Goal: Task Accomplishment & Management: Manage account settings

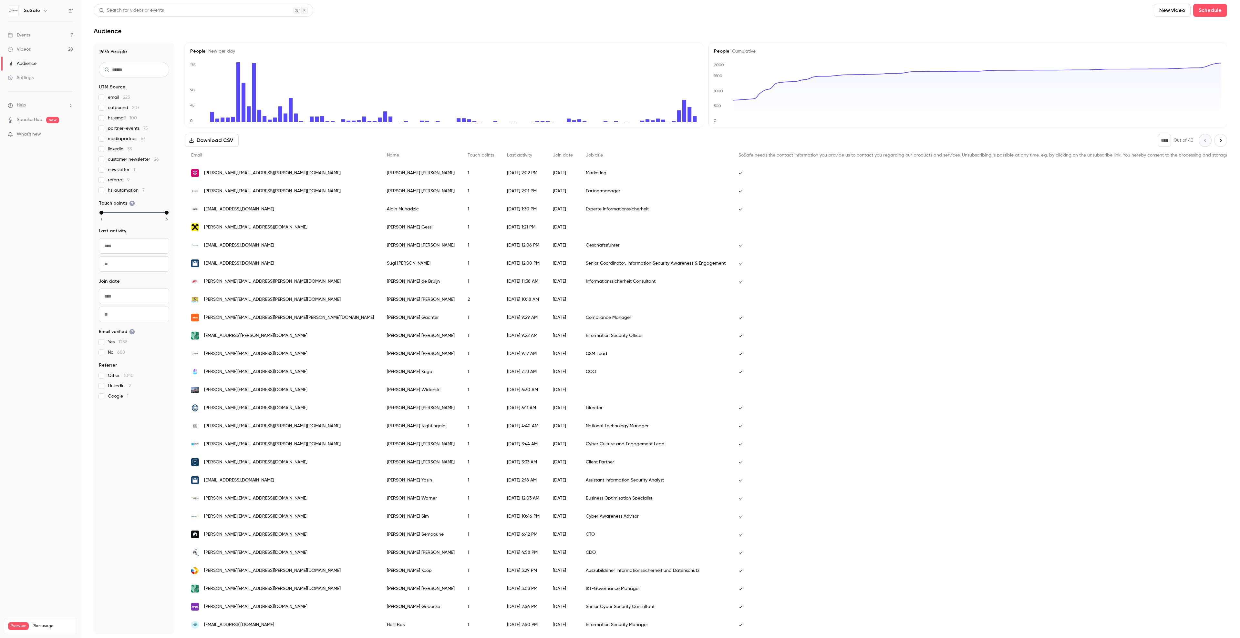
click at [25, 35] on div "Events" at bounding box center [19, 35] width 22 height 6
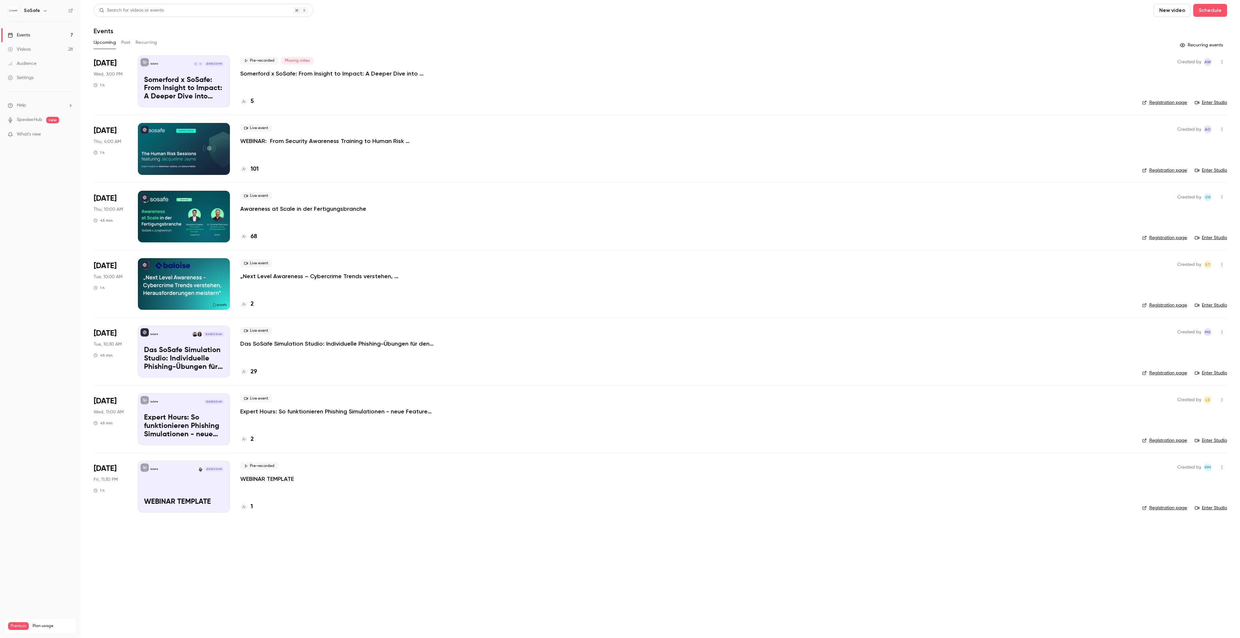
click at [248, 100] on div at bounding box center [244, 102] width 8 height 8
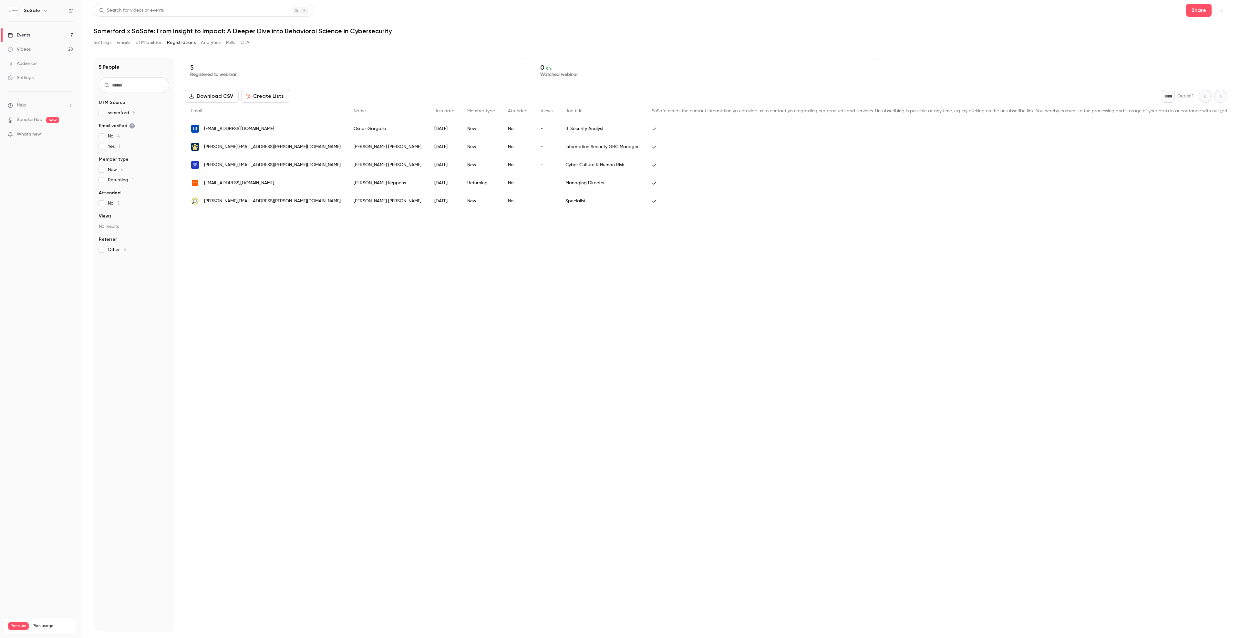
click at [104, 46] on button "Settings" at bounding box center [103, 42] width 18 height 10
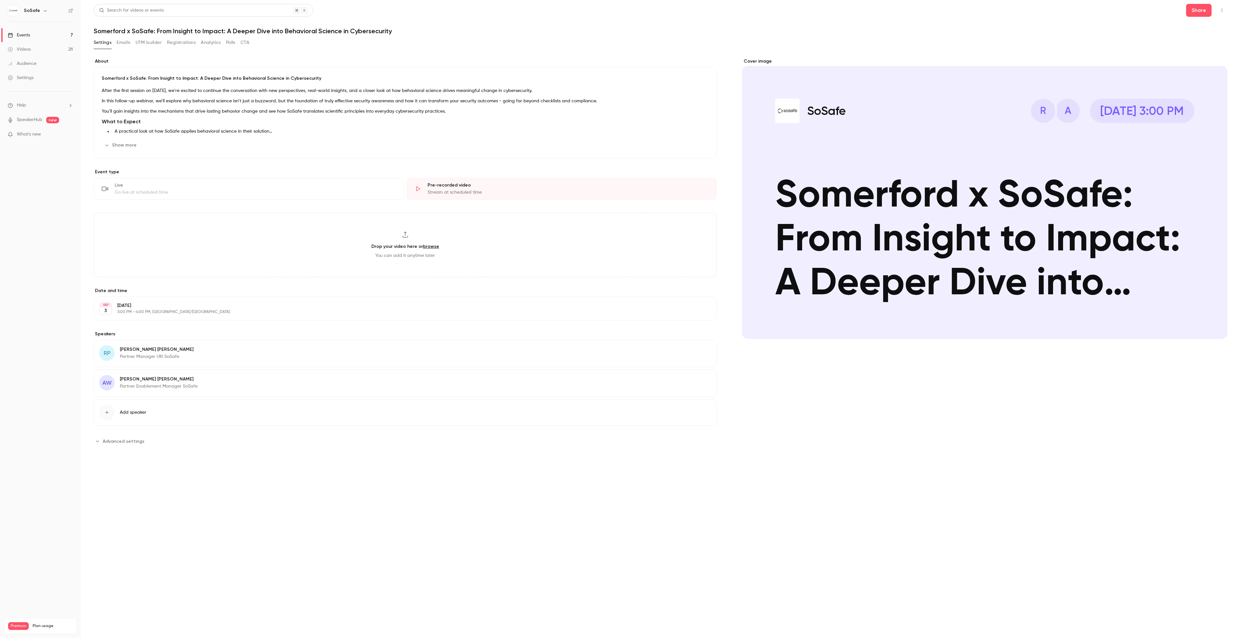
click at [177, 194] on div "Go live at scheduled time" at bounding box center [255, 192] width 281 height 6
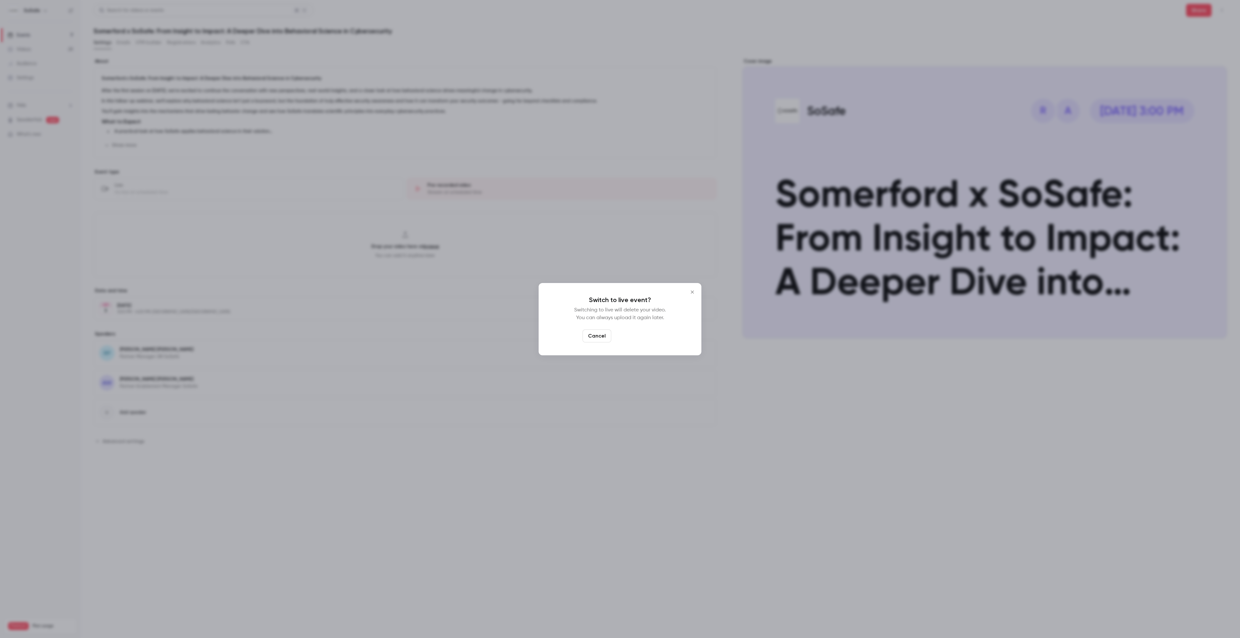
click at [639, 340] on button "Switch to live" at bounding box center [636, 336] width 44 height 13
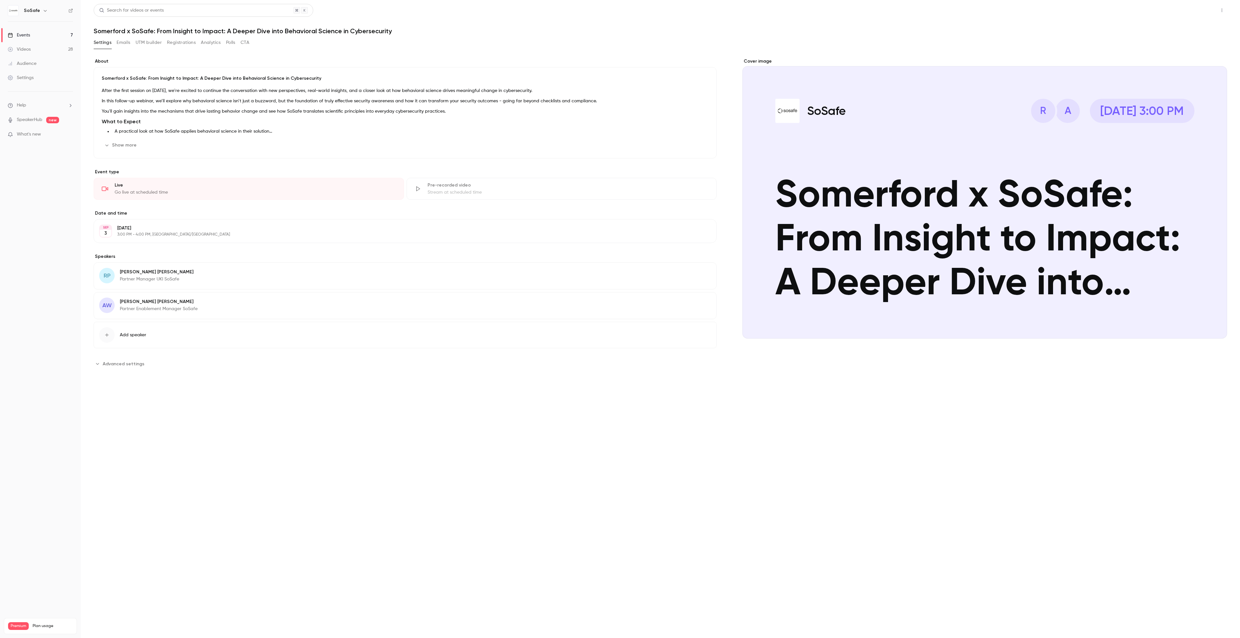
click at [1192, 8] on button "Share" at bounding box center [1199, 10] width 26 height 13
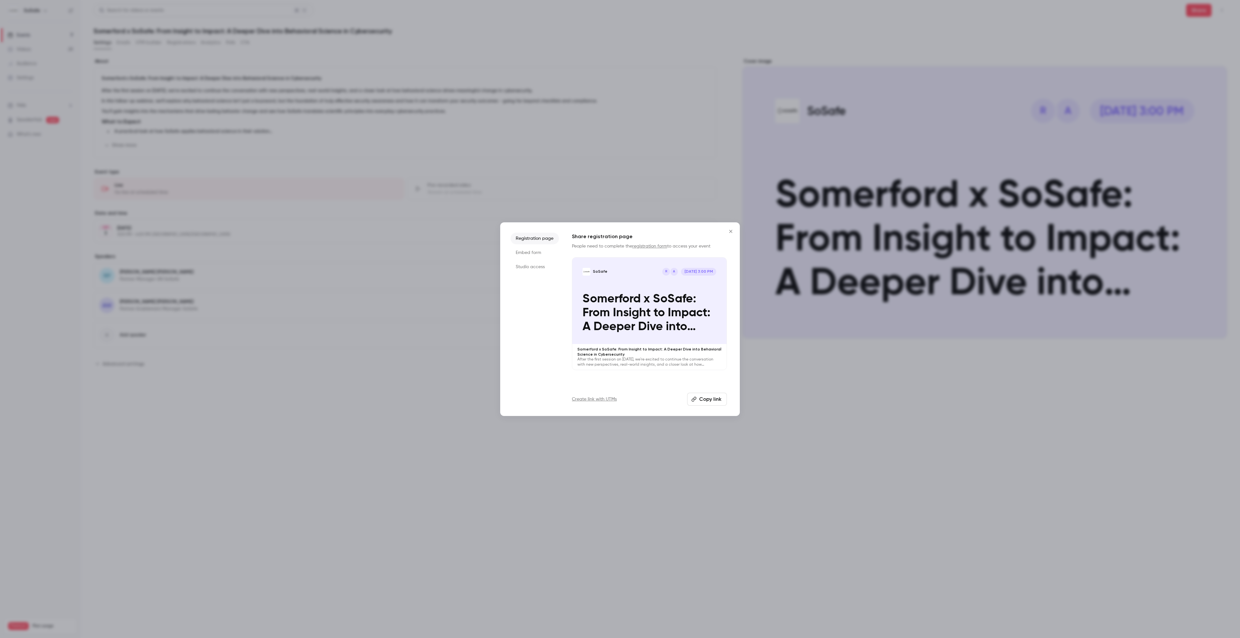
click at [730, 230] on icon "Close" at bounding box center [731, 231] width 8 height 5
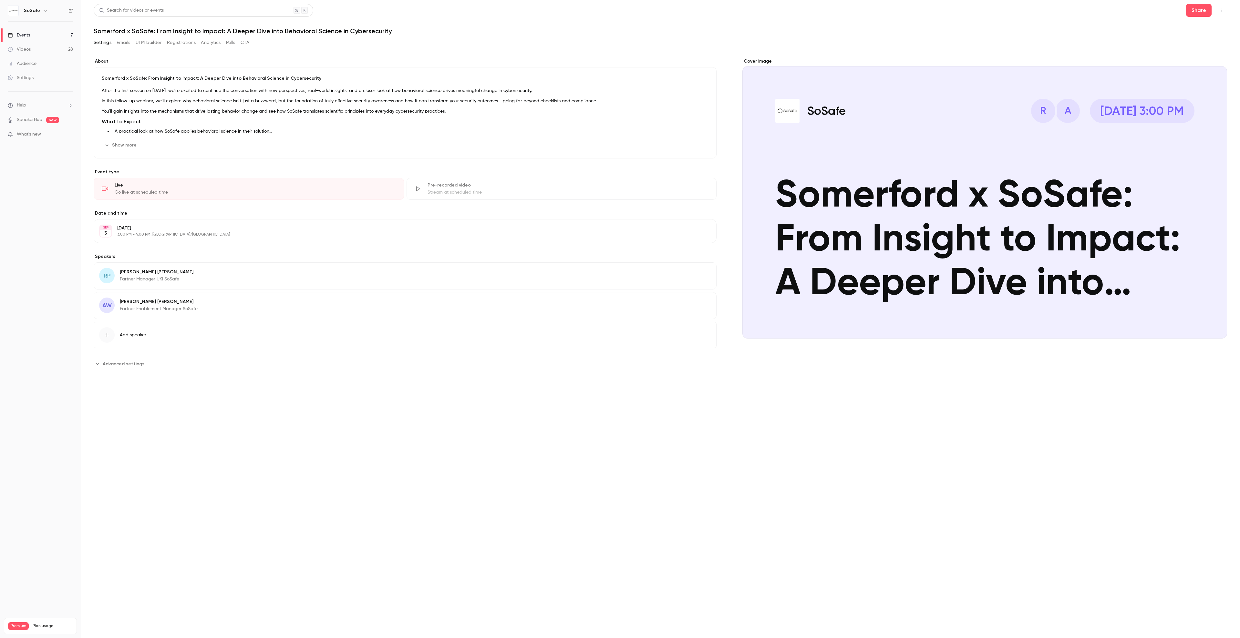
click at [182, 43] on button "Registrations" at bounding box center [181, 42] width 29 height 10
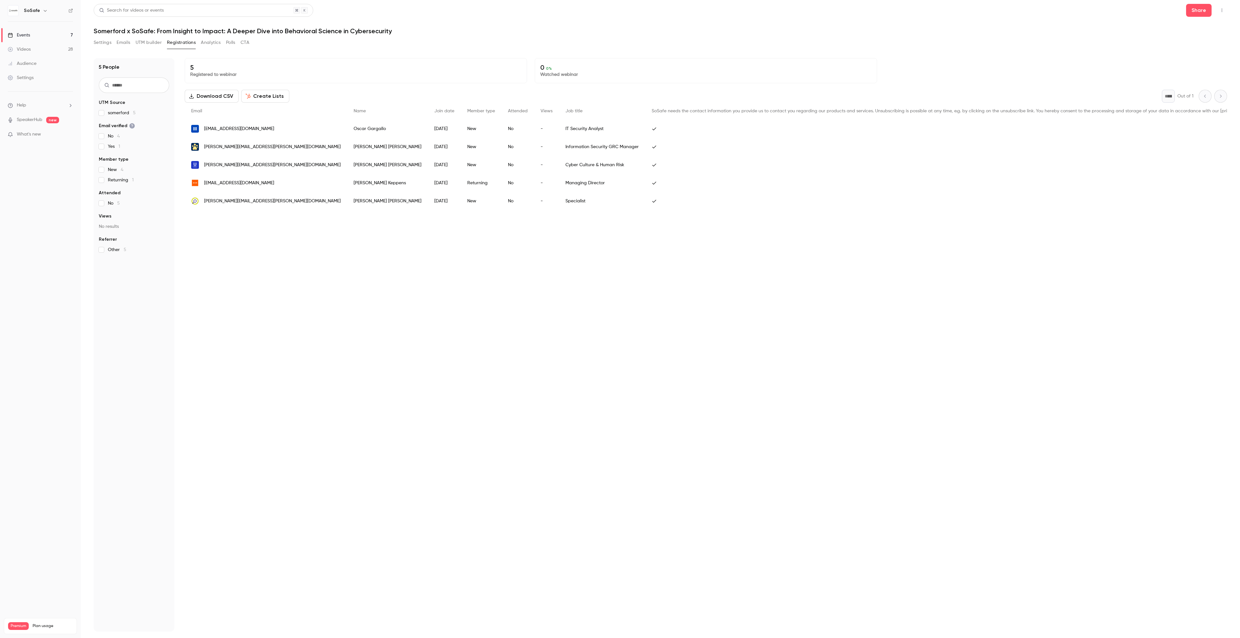
click at [125, 46] on button "Emails" at bounding box center [124, 42] width 14 height 10
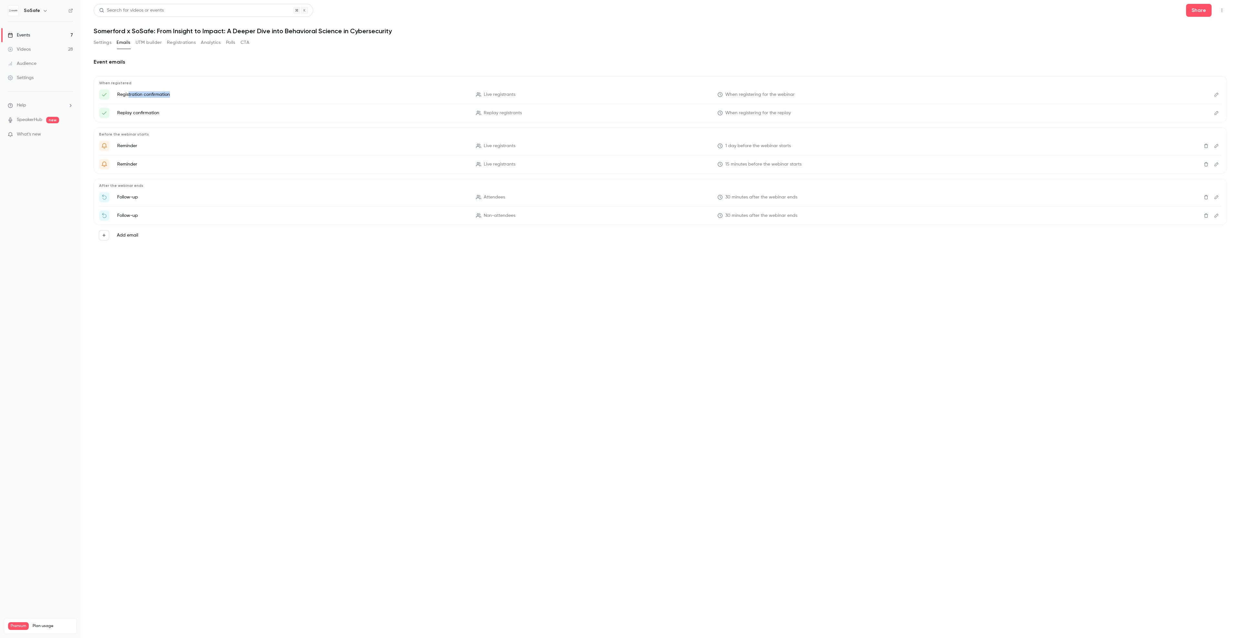
drag, startPoint x: 129, startPoint y: 95, endPoint x: 191, endPoint y: 95, distance: 62.6
click at [191, 95] on p "Registration confirmation" at bounding box center [292, 94] width 351 height 6
click at [1215, 97] on icon "Edit" at bounding box center [1216, 95] width 4 height 4
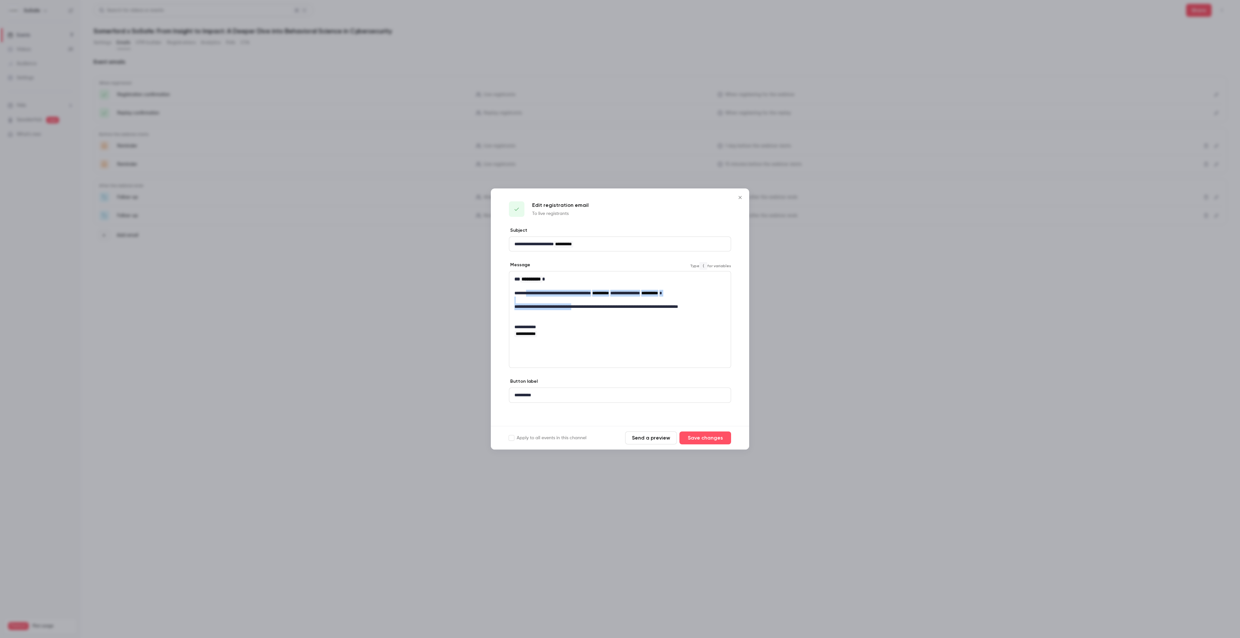
drag, startPoint x: 529, startPoint y: 295, endPoint x: 589, endPoint y: 306, distance: 61.5
click at [589, 306] on div "**********" at bounding box center [620, 307] width 222 height 70
click at [441, 359] on div at bounding box center [620, 319] width 1240 height 638
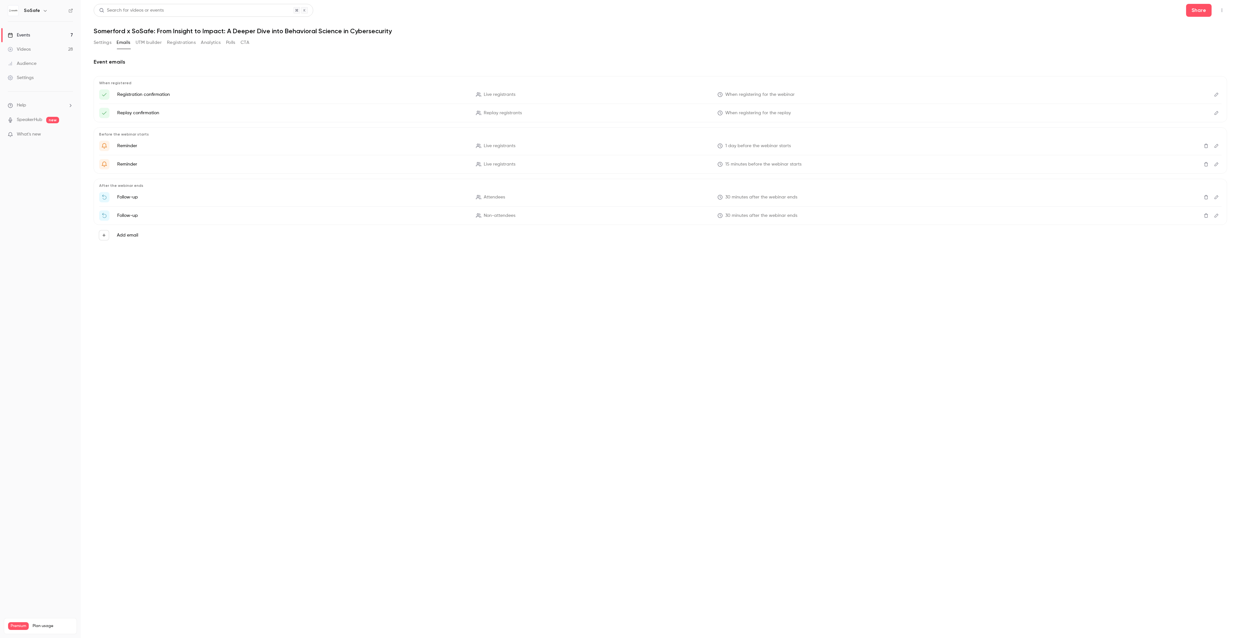
click at [498, 54] on div "Event emails When registered Registration confirmation Live registrants When re…" at bounding box center [660, 154] width 1133 height 208
click at [1218, 97] on button "Edit" at bounding box center [1216, 94] width 10 height 10
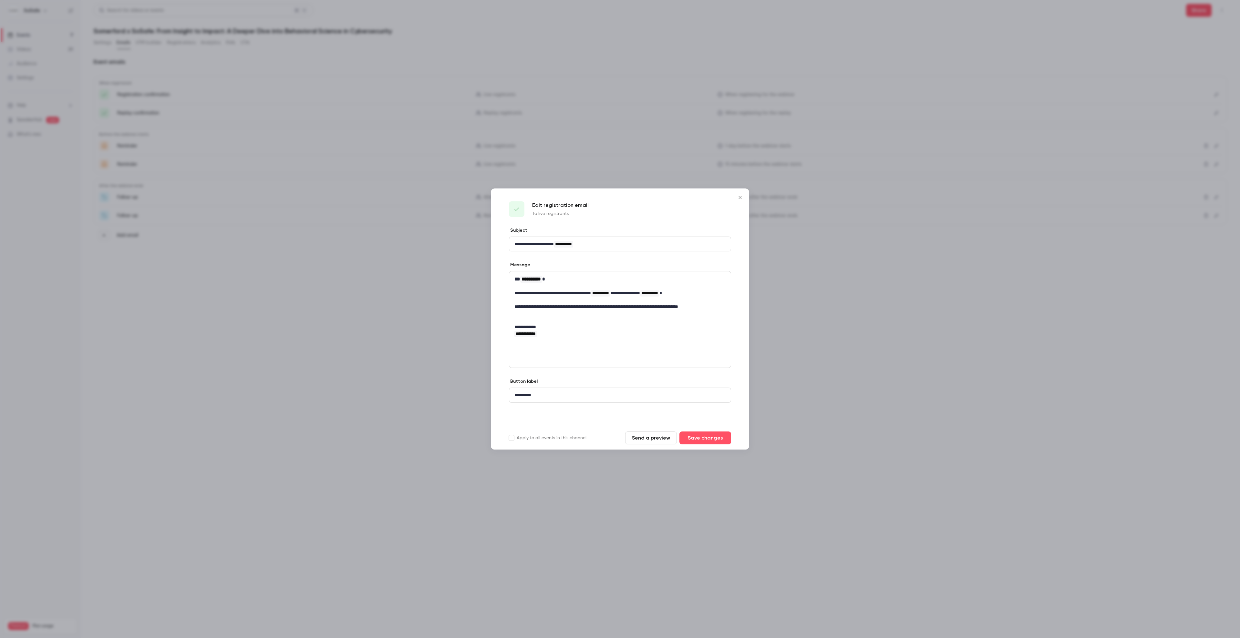
click at [739, 197] on icon "Close" at bounding box center [740, 197] width 8 height 5
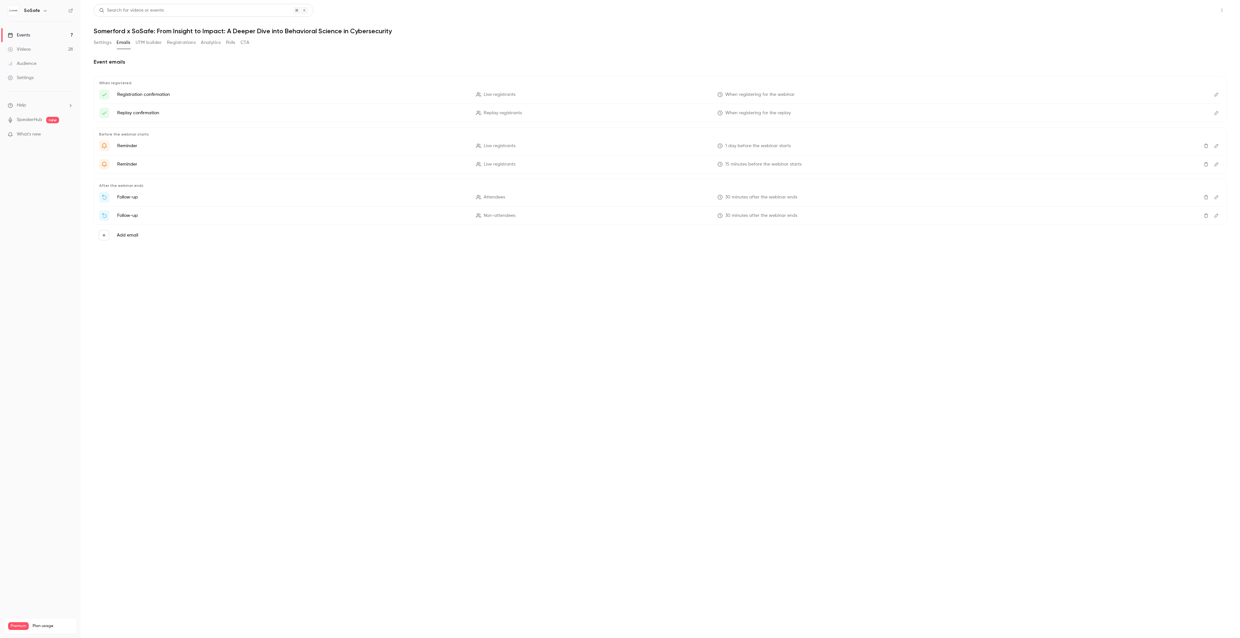
click at [1195, 13] on button "Share" at bounding box center [1199, 10] width 26 height 13
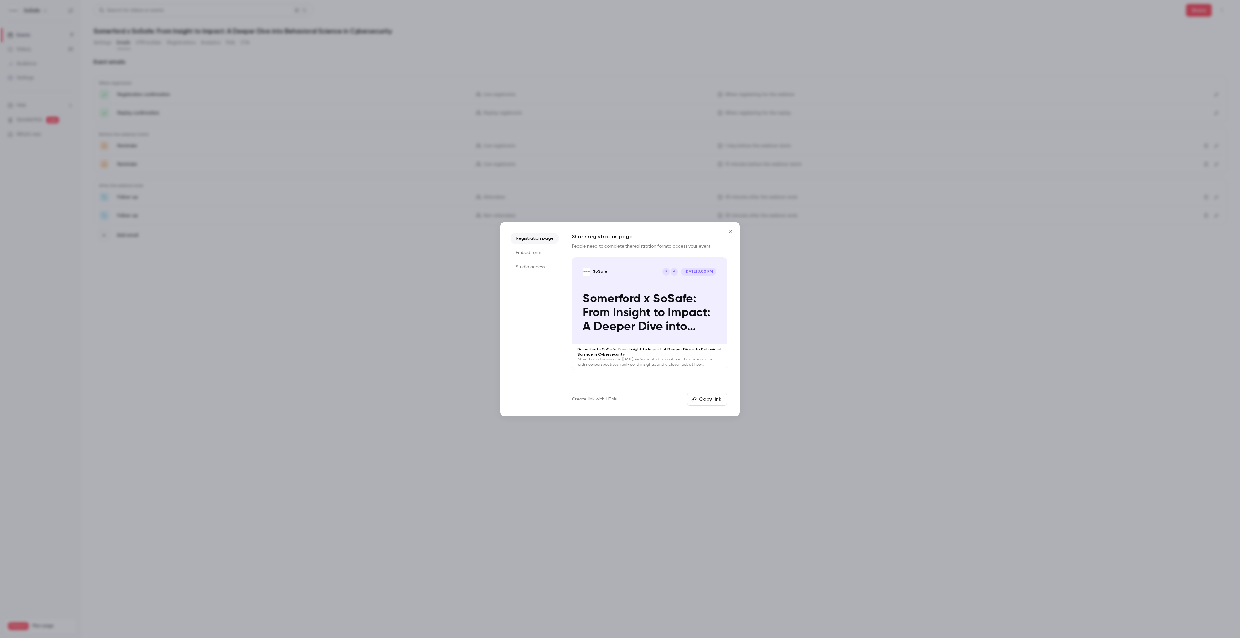
click at [537, 255] on li "Embed form" at bounding box center [535, 253] width 48 height 12
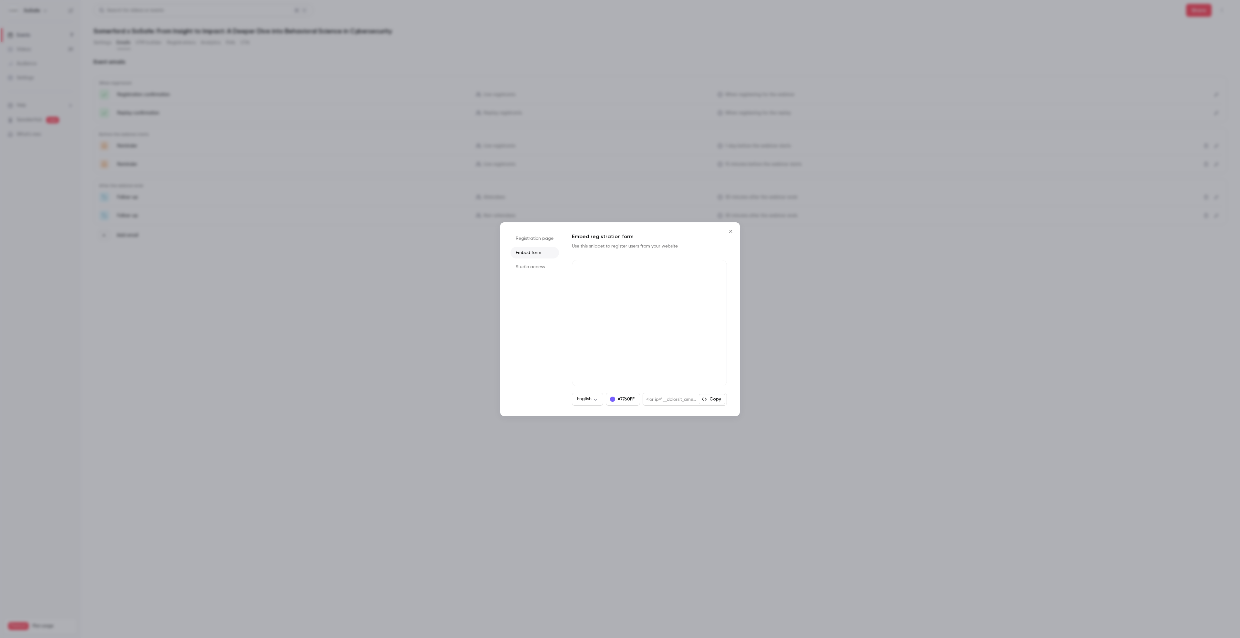
click at [531, 235] on li "Registration page" at bounding box center [535, 239] width 48 height 12
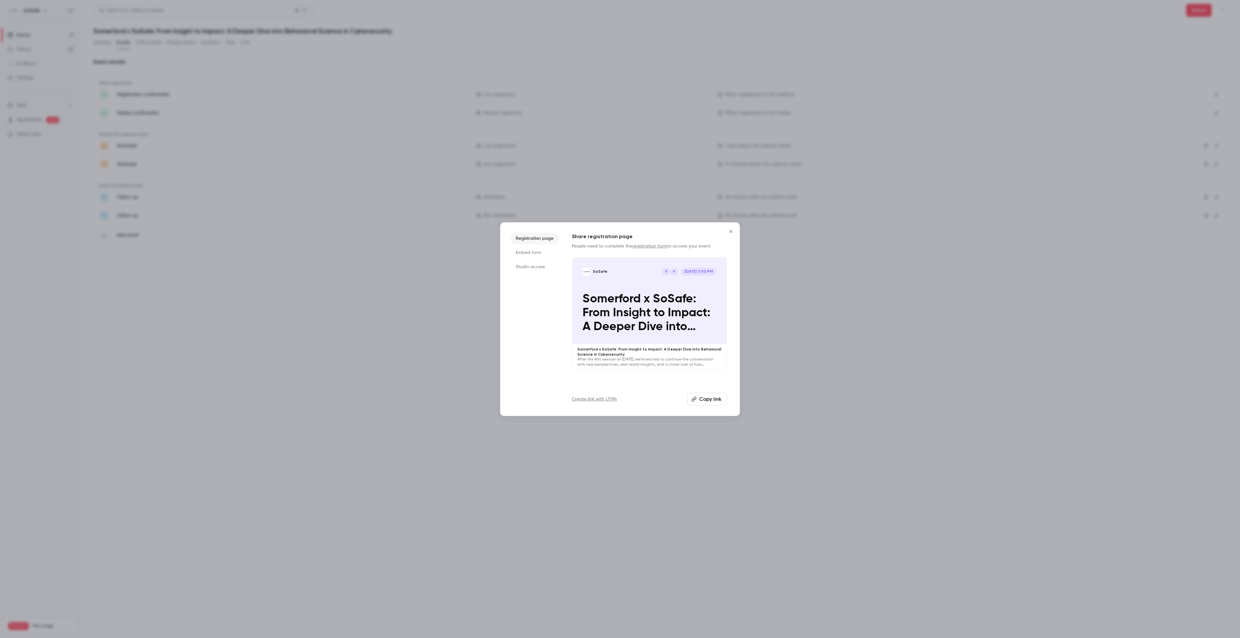
click at [731, 230] on icon "Close" at bounding box center [731, 231] width 8 height 5
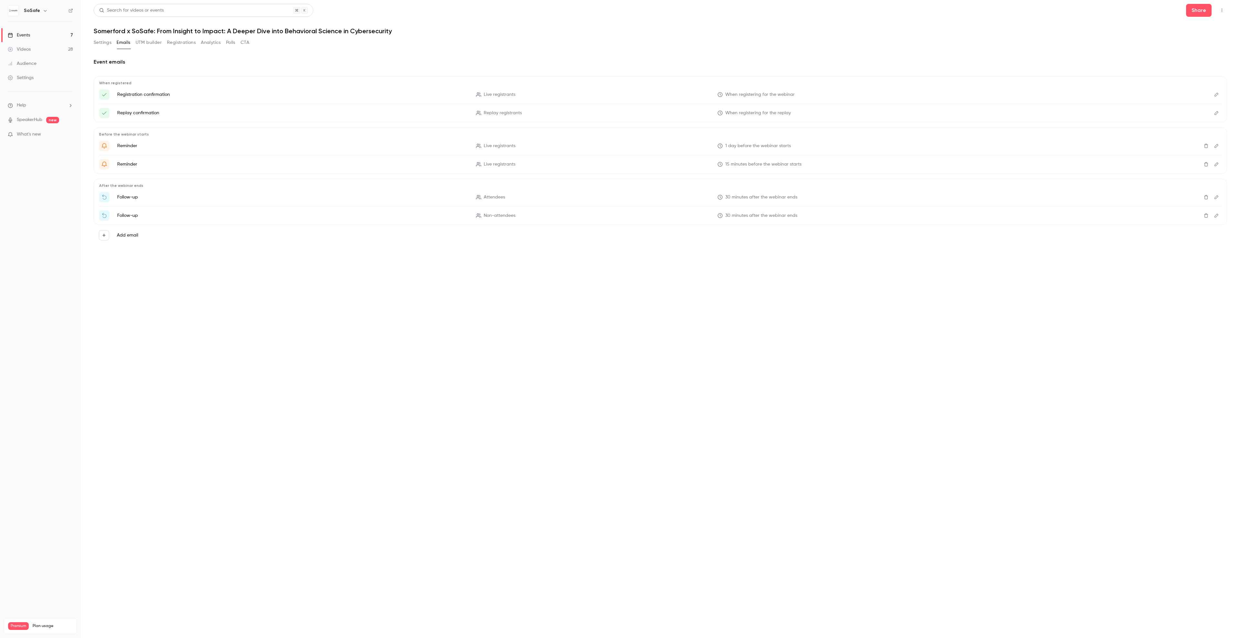
click at [66, 105] on li "Help" at bounding box center [40, 105] width 65 height 7
click at [100, 96] on link "Talk to [GEOGRAPHIC_DATA]" at bounding box center [119, 98] width 71 height 17
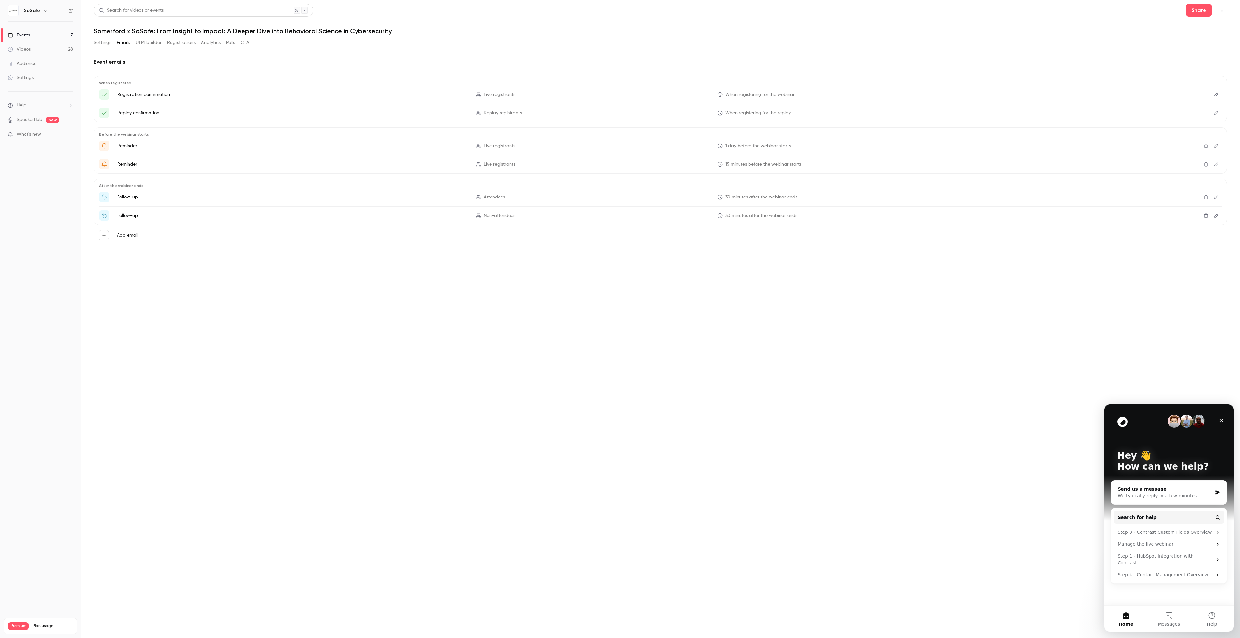
click at [96, 39] on button "Settings" at bounding box center [103, 42] width 18 height 10
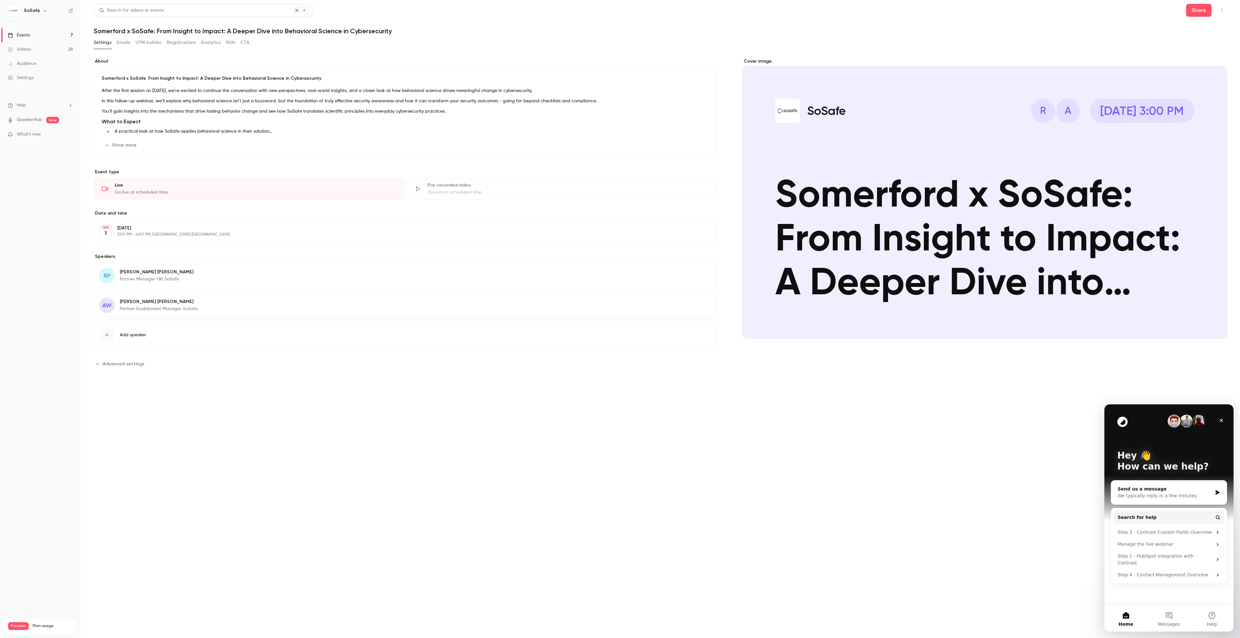
click at [188, 41] on button "Registrations" at bounding box center [181, 42] width 29 height 10
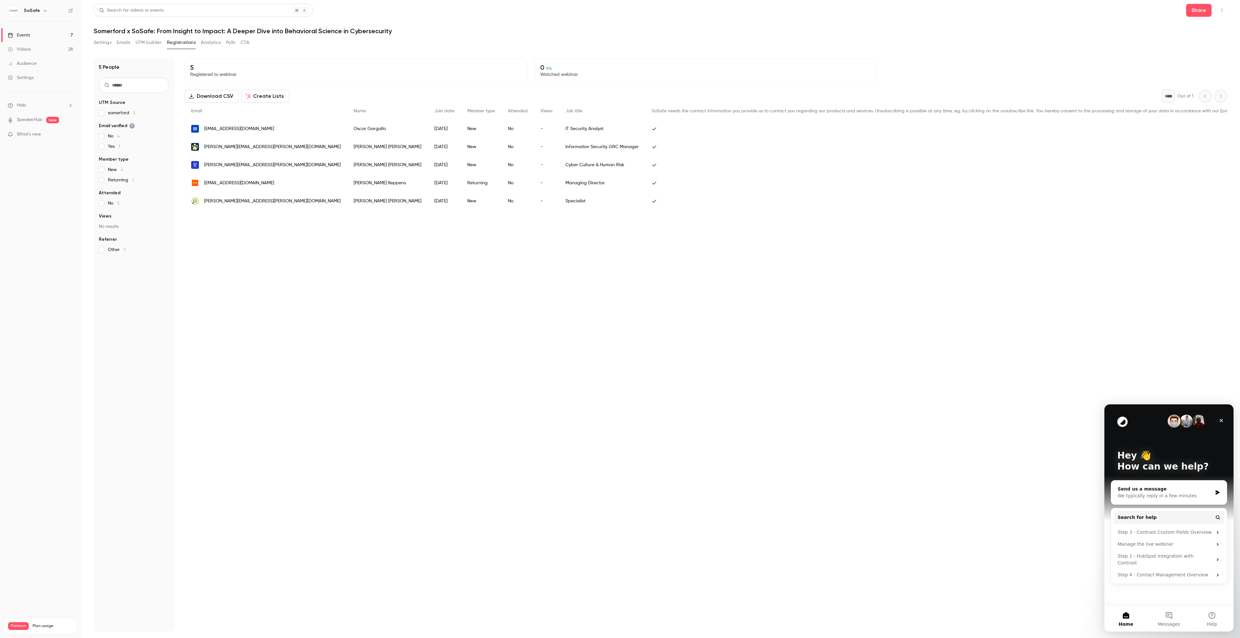
click at [22, 33] on div "Events" at bounding box center [19, 35] width 22 height 6
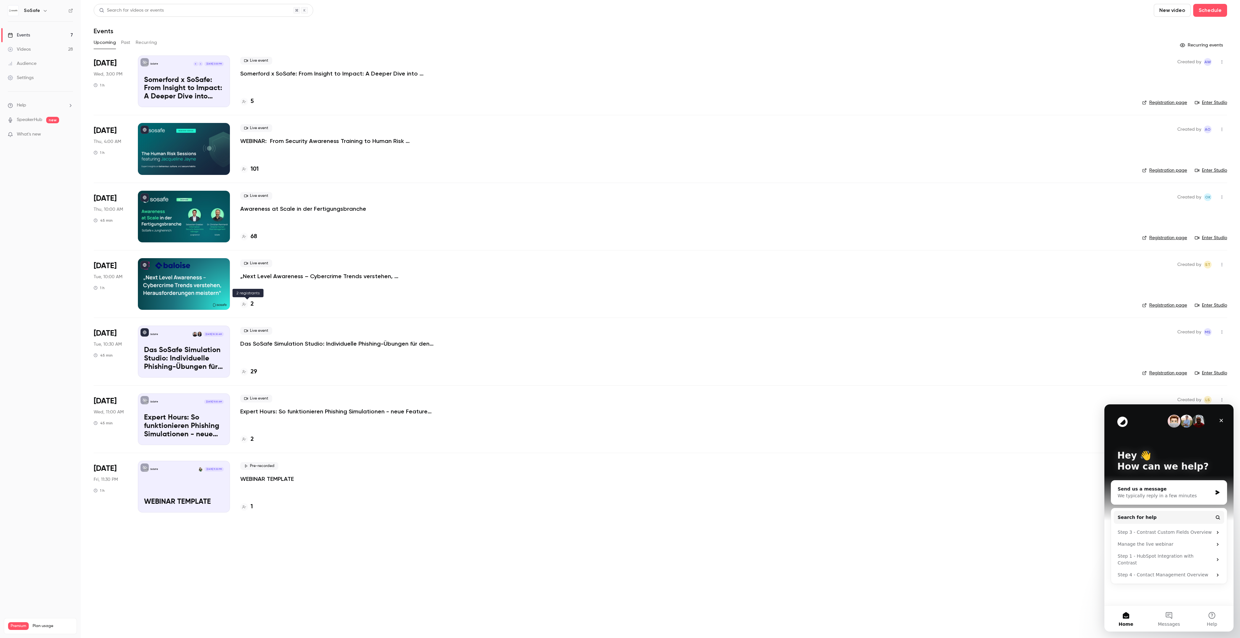
click at [248, 302] on div "2" at bounding box center [247, 304] width 14 height 9
click at [124, 42] on button "Past" at bounding box center [125, 42] width 9 height 10
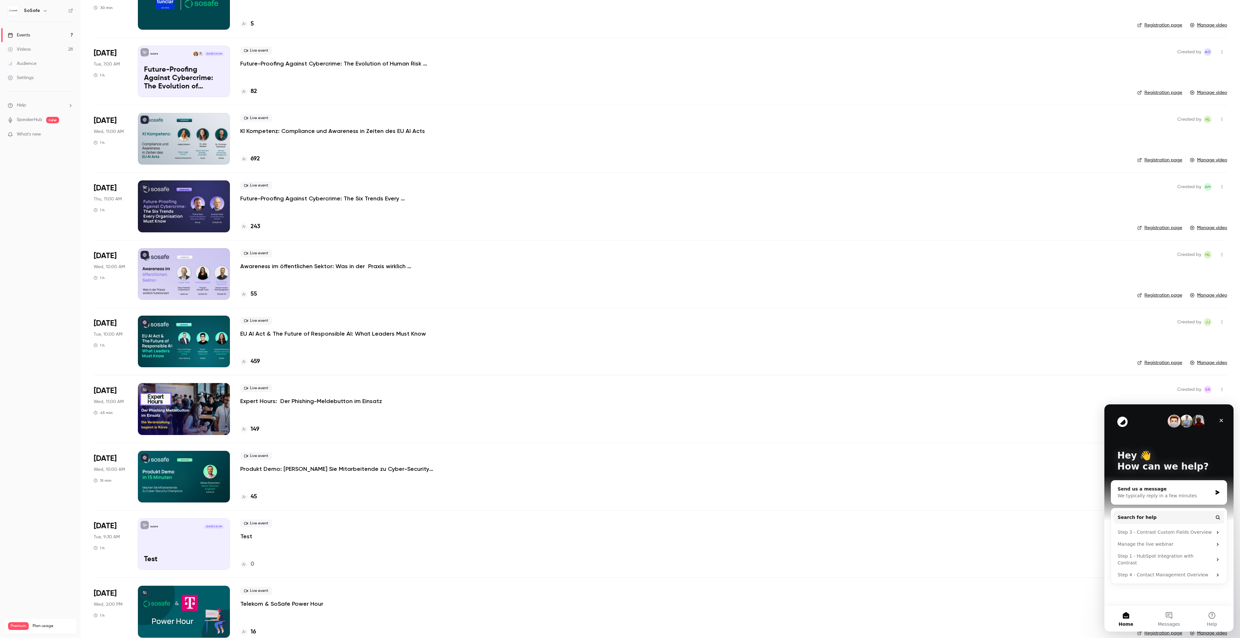
scroll to position [618, 0]
